Goal: Task Accomplishment & Management: Complete application form

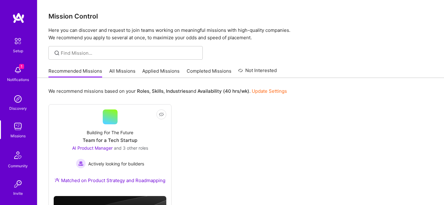
click at [210, 71] on link "Completed Missions" at bounding box center [209, 73] width 45 height 10
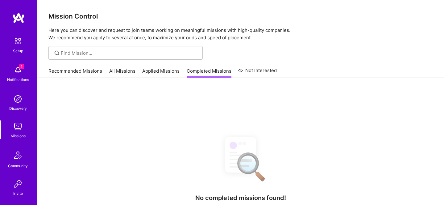
click at [145, 71] on link "Applied Missions" at bounding box center [160, 73] width 37 height 10
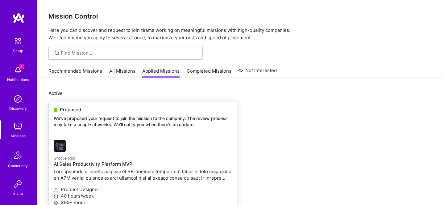
click at [128, 121] on p "We've proposed your request to join the mission to the company. The review proc…" at bounding box center [143, 121] width 178 height 12
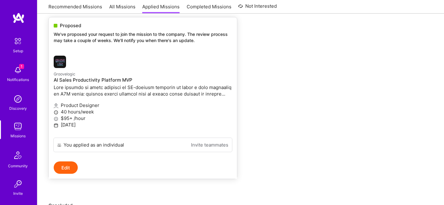
scroll to position [88, 0]
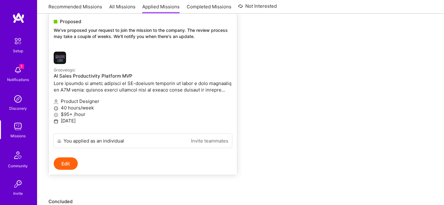
click at [67, 158] on button "Edit" at bounding box center [66, 163] width 24 height 12
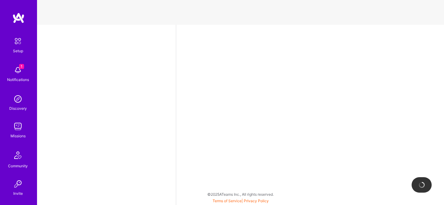
select select "US"
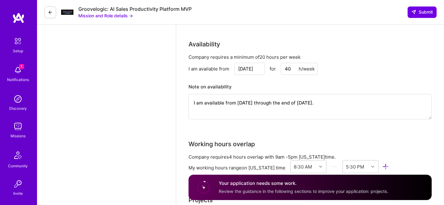
scroll to position [667, 0]
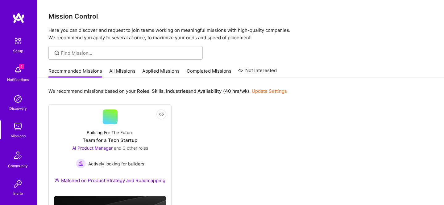
click at [154, 67] on div "Recommended Missions All Missions Applied Missions Completed Missions Not Inter…" at bounding box center [162, 70] width 228 height 13
click at [154, 71] on link "Applied Missions" at bounding box center [160, 73] width 37 height 10
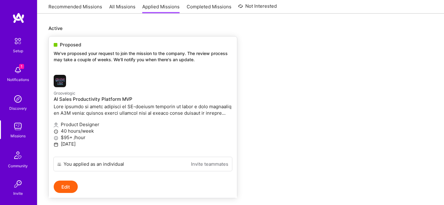
scroll to position [65, 0]
click at [121, 98] on h4 "AI Sales Productivity Platform MVP" at bounding box center [143, 99] width 178 height 6
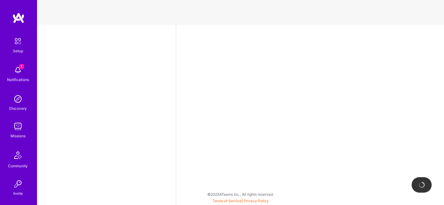
select select "US"
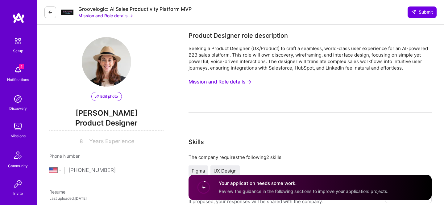
click at [130, 14] on button "Mission and Role details →" at bounding box center [105, 15] width 55 height 6
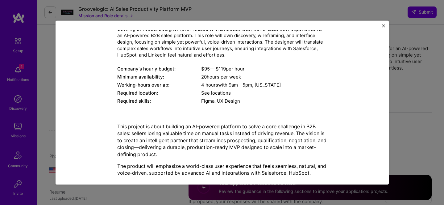
scroll to position [25, 0]
